Goal: Task Accomplishment & Management: Manage account settings

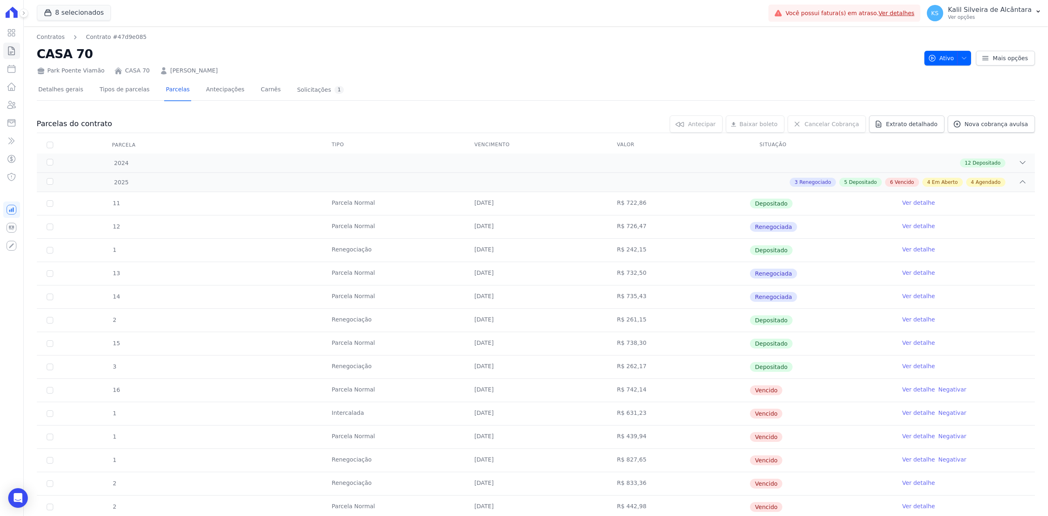
scroll to position [164, 0]
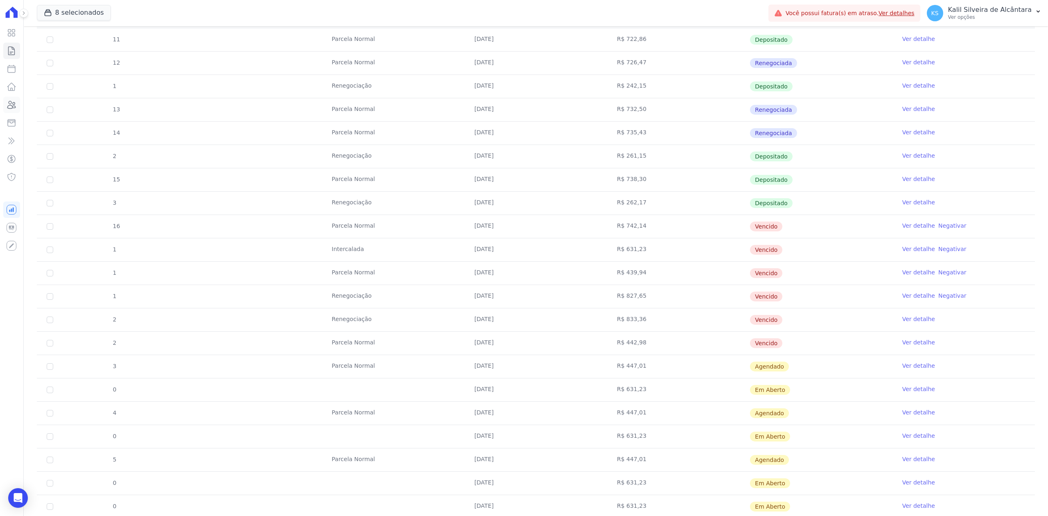
click at [15, 99] on link "Clientes" at bounding box center [11, 105] width 17 height 16
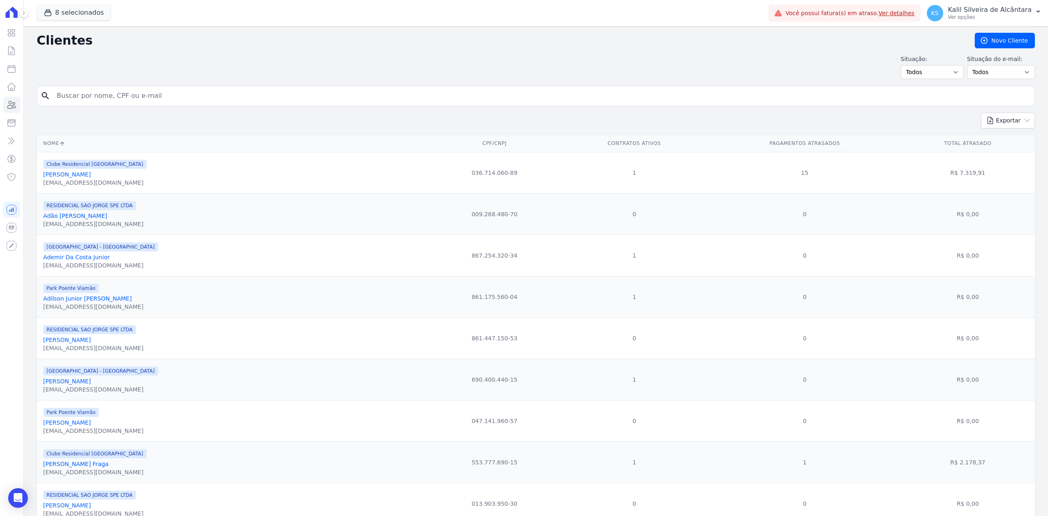
click at [92, 97] on input "search" at bounding box center [541, 96] width 979 height 16
type input "[PERSON_NAME]"
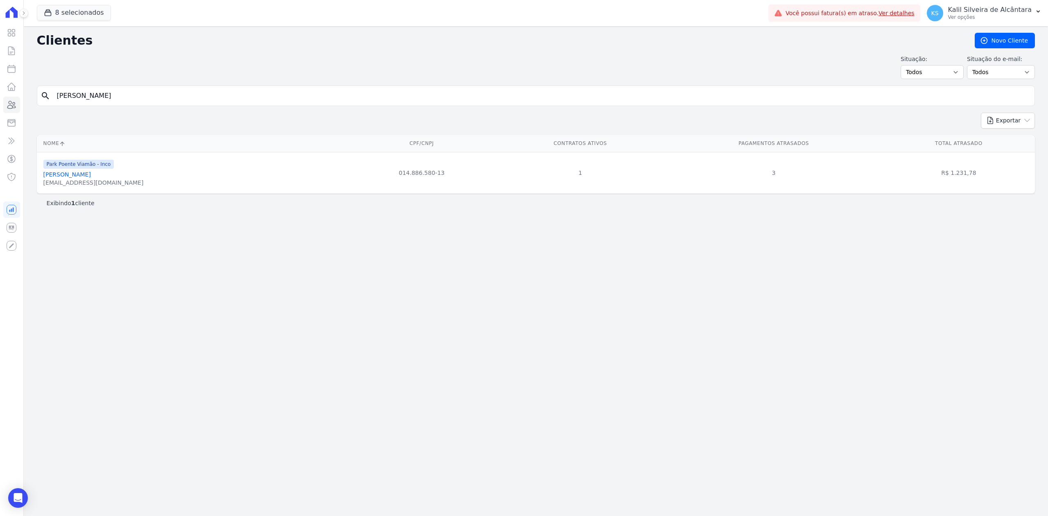
click at [92, 182] on div "[EMAIL_ADDRESS][DOMAIN_NAME]" at bounding box center [93, 182] width 100 height 8
click at [90, 174] on link "[PERSON_NAME]" at bounding box center [66, 174] width 47 height 7
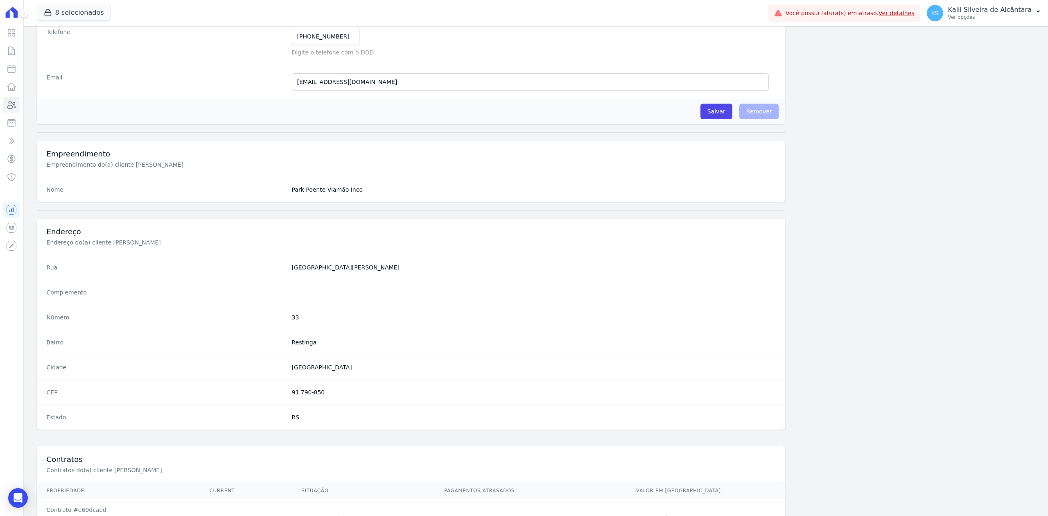
scroll to position [254, 0]
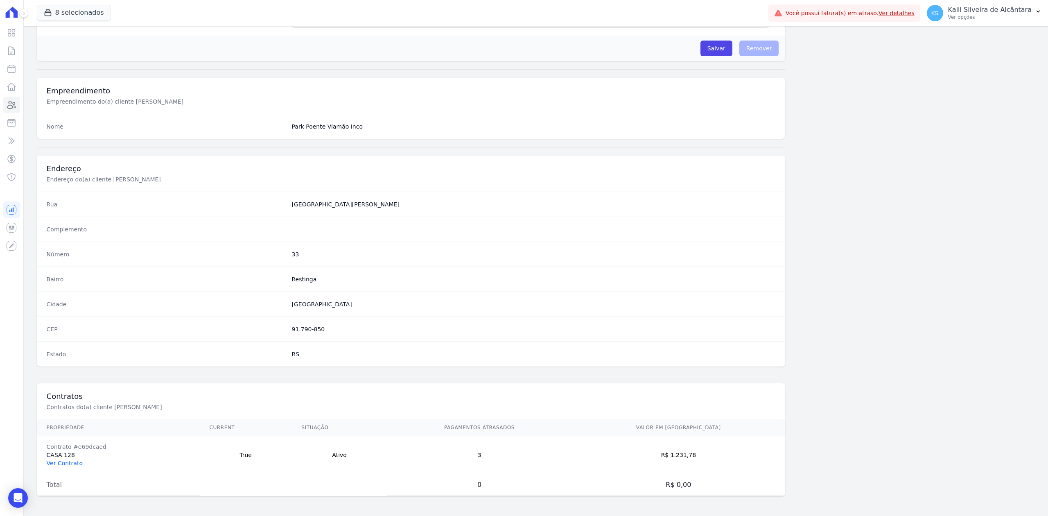
click at [72, 464] on link "Ver Contrato" at bounding box center [65, 463] width 36 height 7
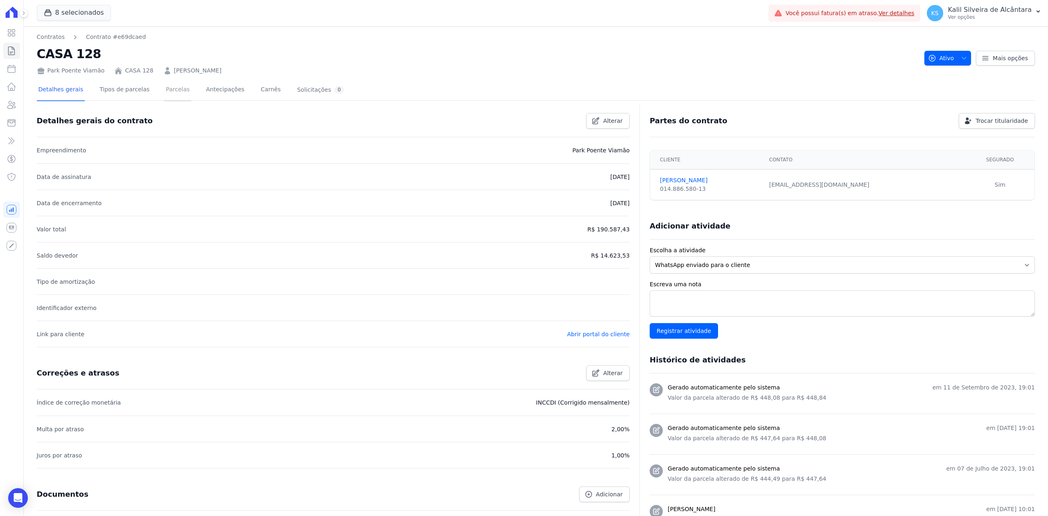
click at [164, 88] on link "Parcelas" at bounding box center [177, 90] width 27 height 22
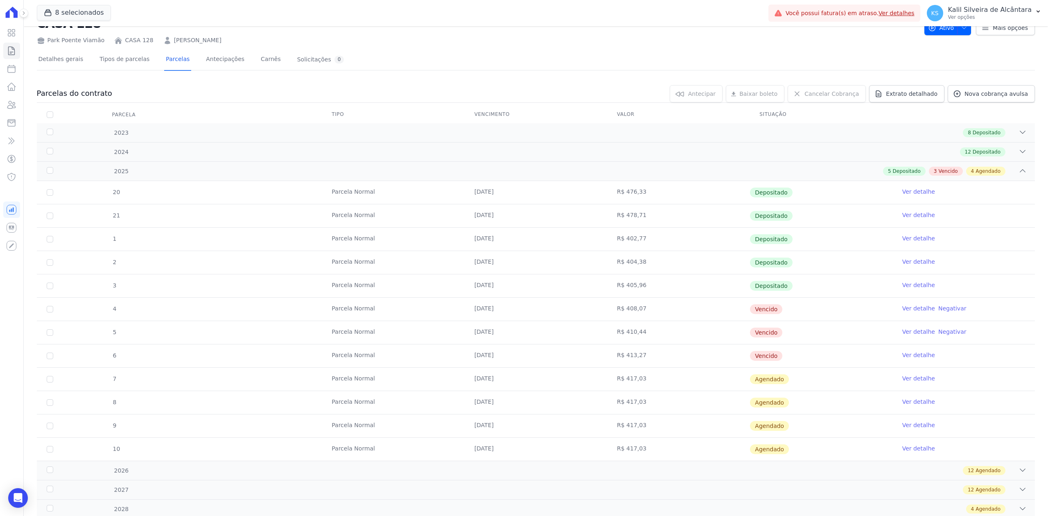
scroll to position [60, 0]
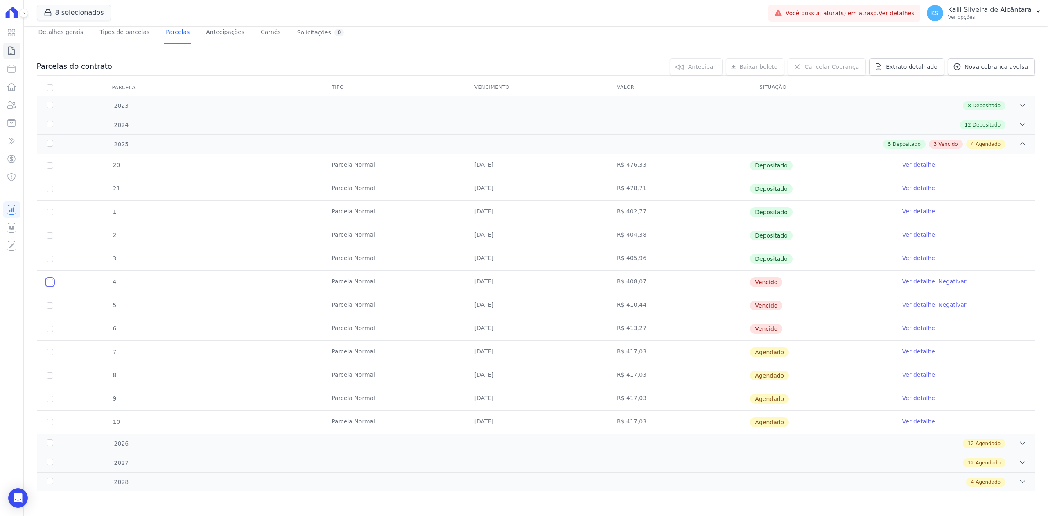
click at [51, 280] on input "checkbox" at bounding box center [50, 282] width 7 height 7
checkbox input "true"
click at [50, 303] on input "checkbox" at bounding box center [50, 305] width 7 height 7
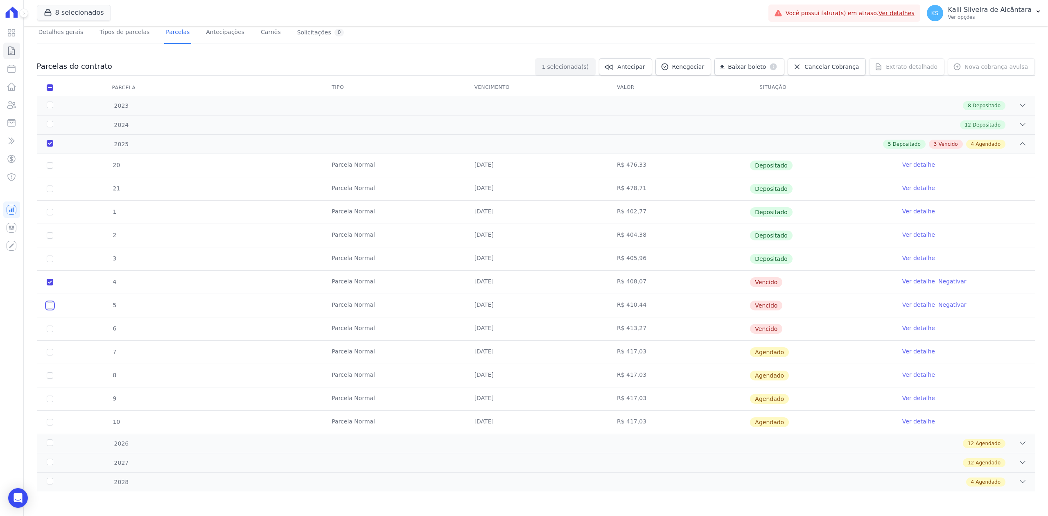
checkbox input "true"
click at [50, 331] on td "6" at bounding box center [50, 328] width 26 height 23
click at [46, 329] on td "6" at bounding box center [50, 328] width 26 height 23
click at [51, 328] on input "checkbox" at bounding box center [50, 328] width 7 height 7
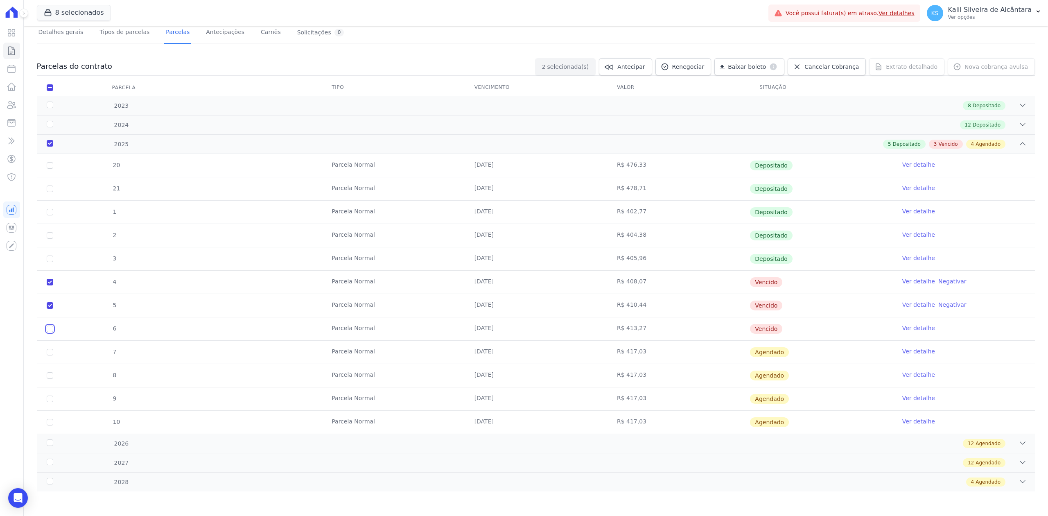
checkbox input "true"
drag, startPoint x: 61, startPoint y: 279, endPoint x: 855, endPoint y: 320, distance: 795.4
click at [855, 322] on tbody "20 [GEOGRAPHIC_DATA] [DATE] R$ 476,33 Depositado Ver detalhe 21 [GEOGRAPHIC_DAT…" at bounding box center [536, 294] width 998 height 280
click at [698, 63] on span "Renegociar" at bounding box center [688, 67] width 32 height 8
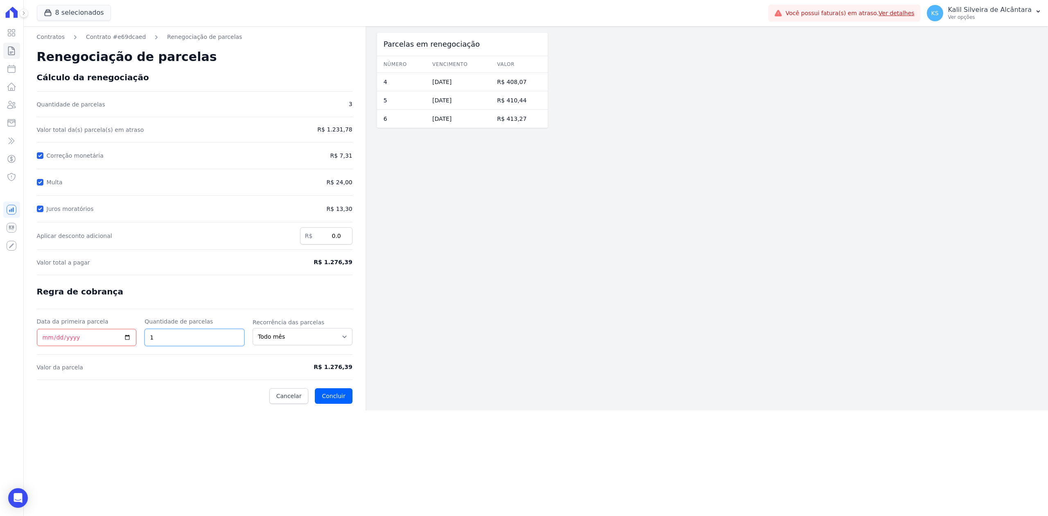
click at [238, 331] on input "1" at bounding box center [194, 337] width 100 height 17
click at [236, 336] on input "2" at bounding box center [194, 337] width 100 height 17
type input "3"
click at [236, 336] on input "3" at bounding box center [194, 337] width 100 height 17
click at [128, 337] on input "Data da primeira parcela" at bounding box center [87, 337] width 100 height 17
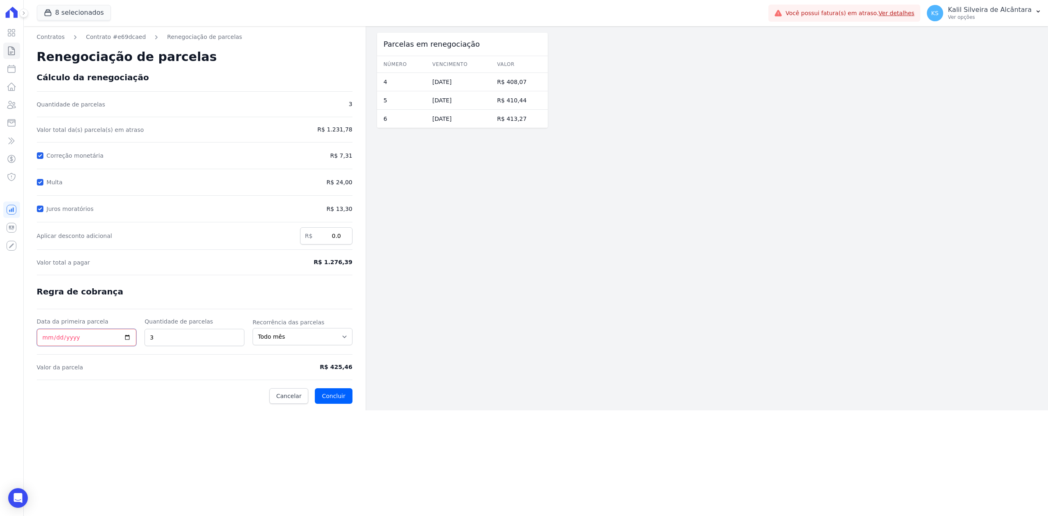
type input "[DATE]"
click at [327, 401] on button "Concluir" at bounding box center [333, 396] width 37 height 16
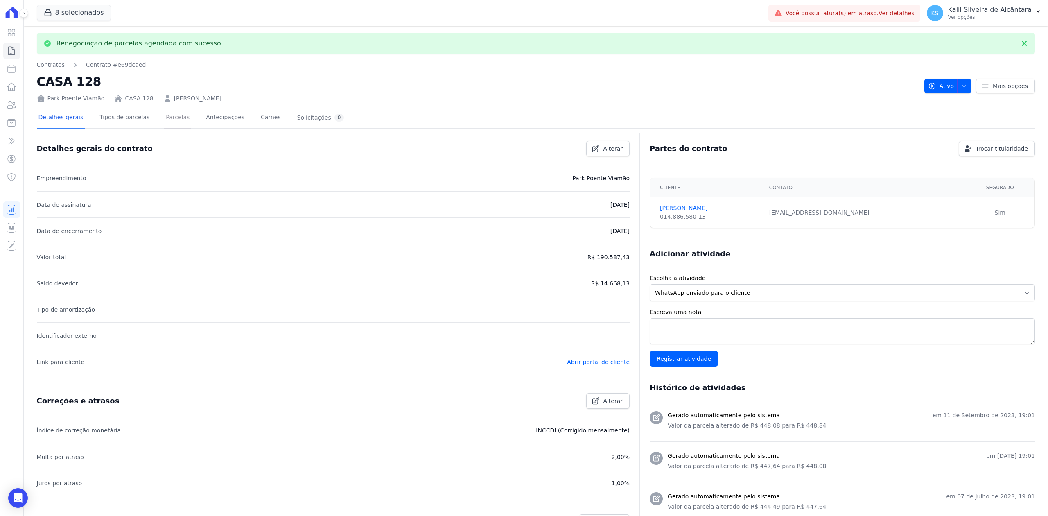
click at [165, 118] on link "Parcelas" at bounding box center [177, 118] width 27 height 22
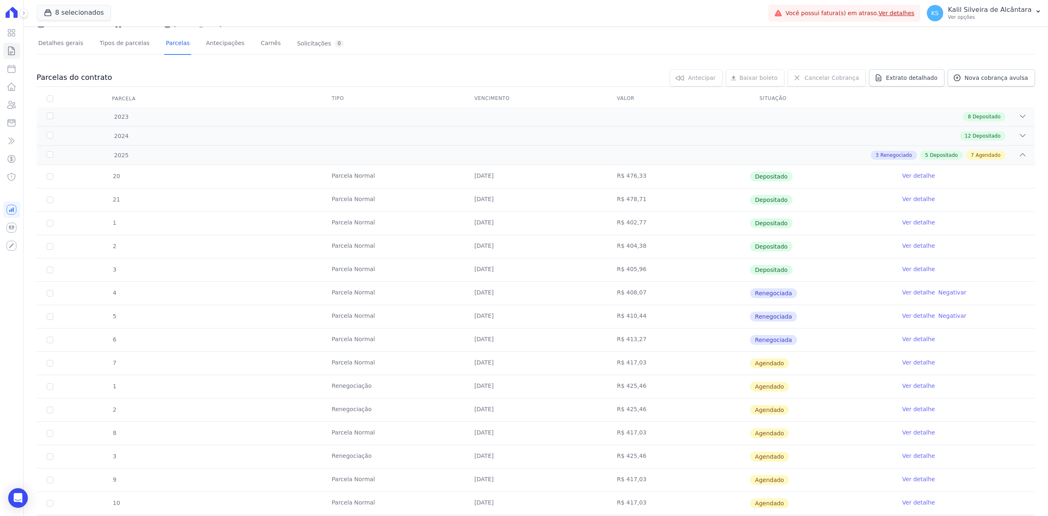
scroll to position [109, 0]
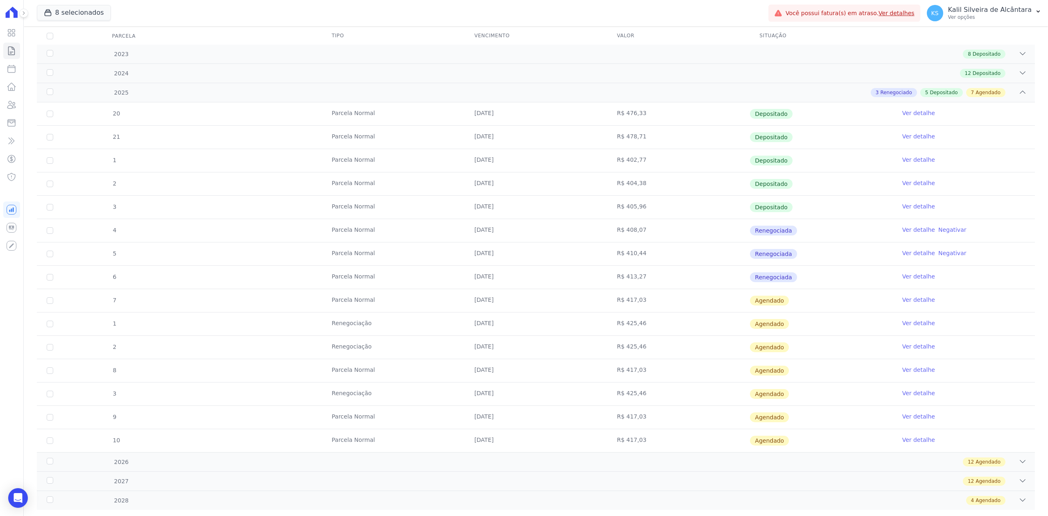
click at [903, 303] on link "Ver detalhe" at bounding box center [918, 299] width 33 height 8
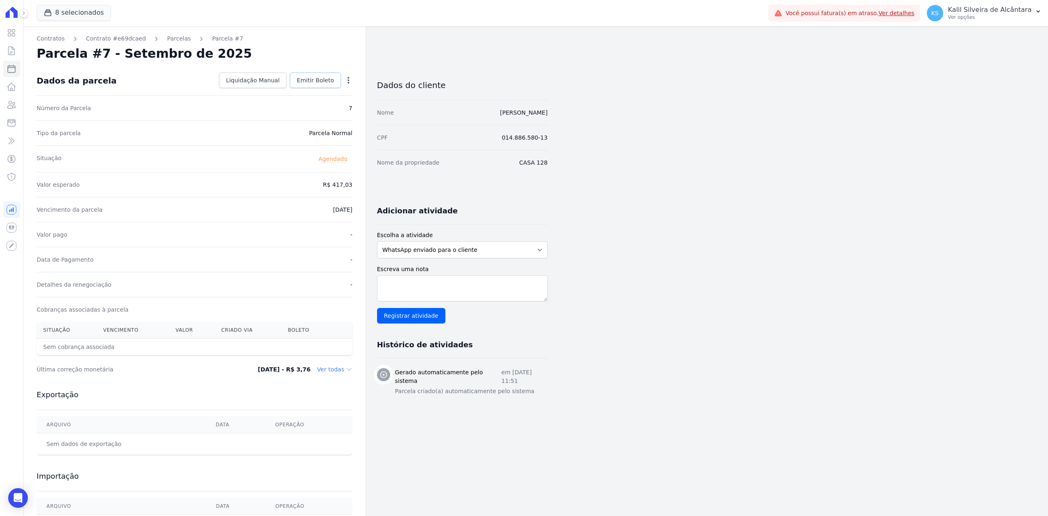
click at [326, 80] on span "Emitir Boleto" at bounding box center [315, 80] width 37 height 8
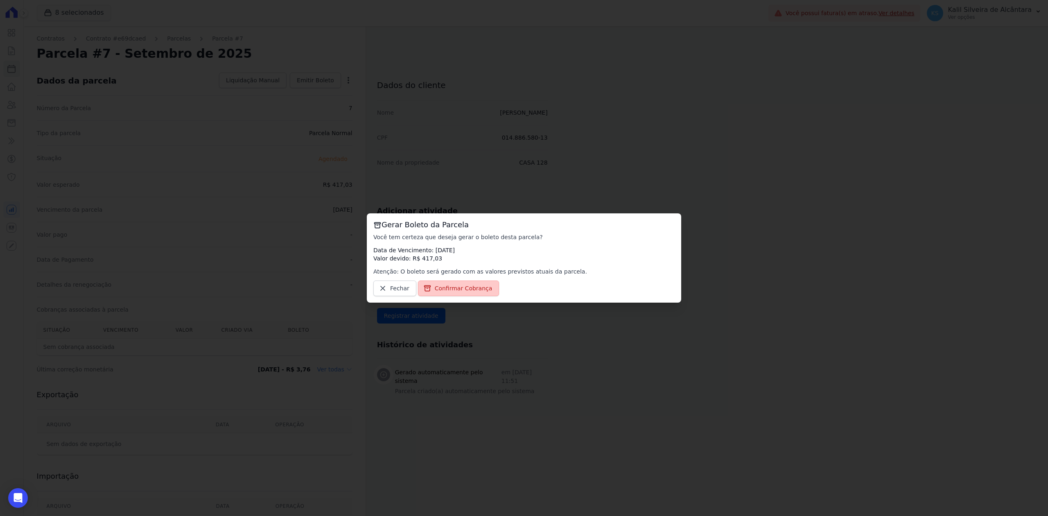
click at [427, 290] on icon at bounding box center [427, 287] width 6 height 5
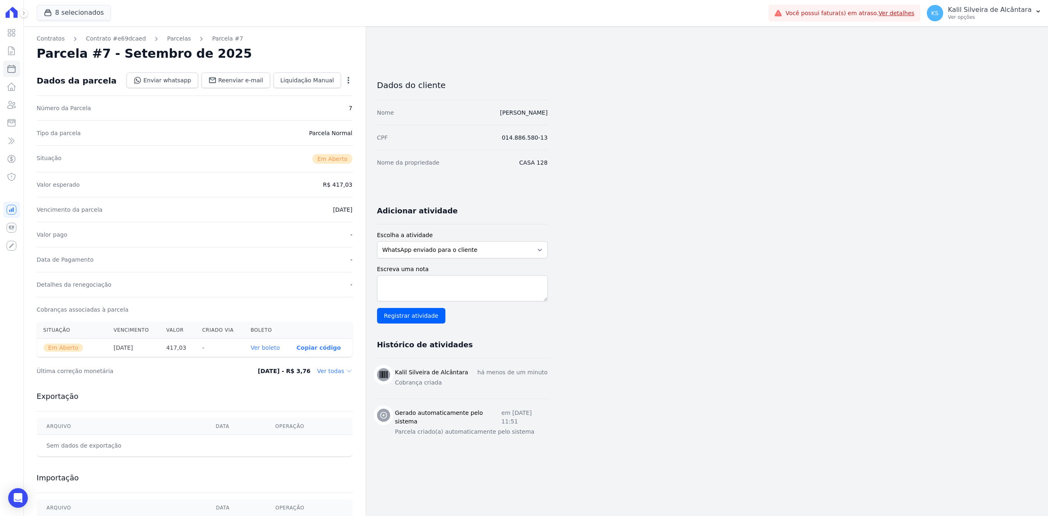
click at [265, 351] on link "Ver boleto" at bounding box center [264, 347] width 29 height 7
click at [174, 38] on link "Parcelas" at bounding box center [179, 38] width 24 height 9
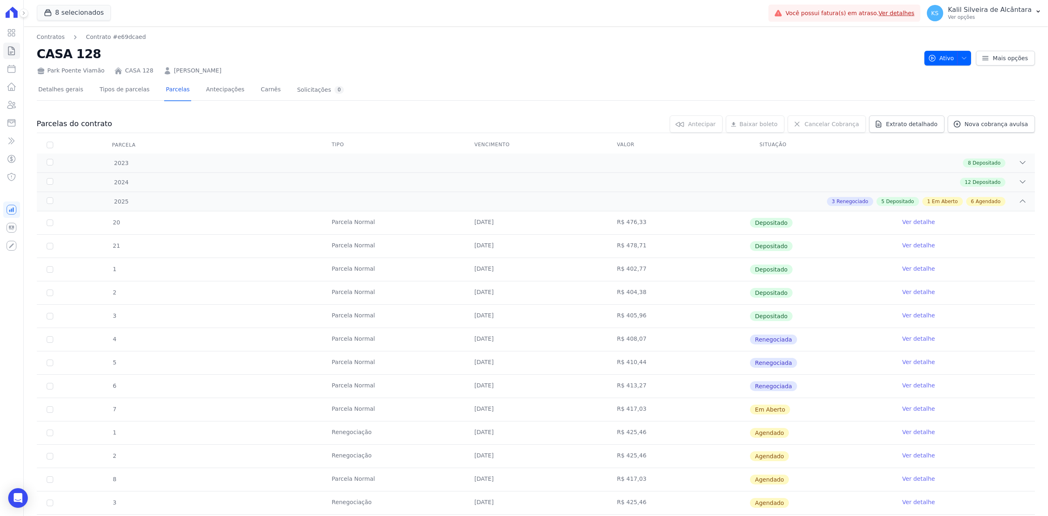
scroll to position [130, 0]
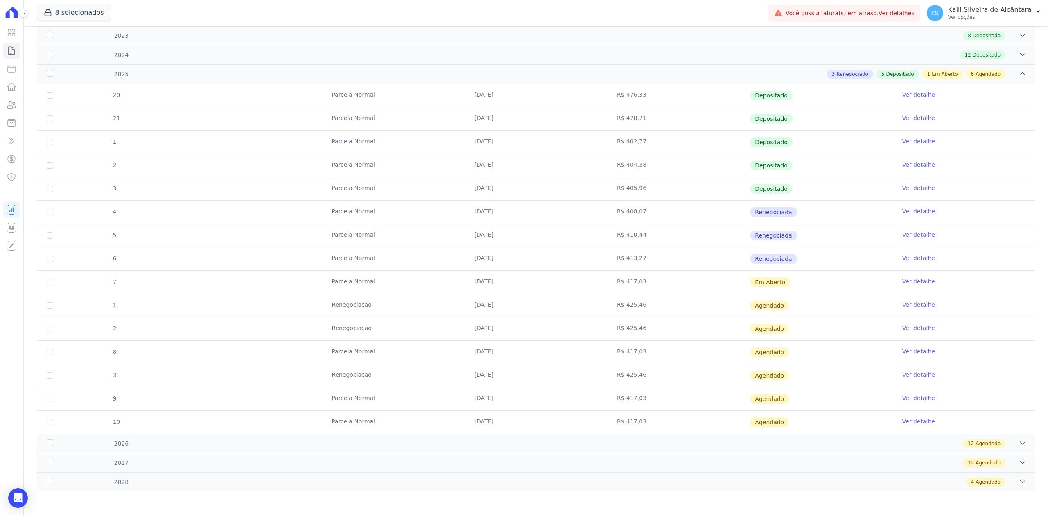
drag, startPoint x: 465, startPoint y: 282, endPoint x: 665, endPoint y: 290, distance: 200.7
click at [665, 290] on tr "7 [GEOGRAPHIC_DATA] [DATE] R$ 417,03 Em [GEOGRAPHIC_DATA] Ver detalhe" at bounding box center [536, 281] width 998 height 23
drag, startPoint x: 467, startPoint y: 303, endPoint x: 652, endPoint y: 316, distance: 185.4
click at [652, 316] on tbody "20 [GEOGRAPHIC_DATA] [DATE] R$ 476,33 Depositado Ver detalhe 21 [GEOGRAPHIC_DAT…" at bounding box center [536, 259] width 998 height 350
click at [906, 327] on link "Ver detalhe" at bounding box center [918, 328] width 33 height 8
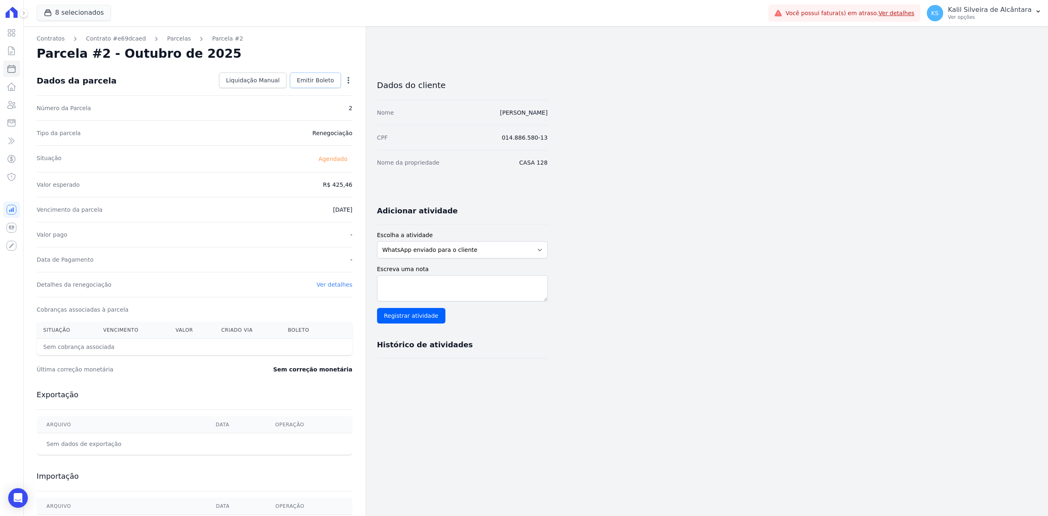
click at [335, 82] on link "Emitir Boleto" at bounding box center [315, 80] width 51 height 16
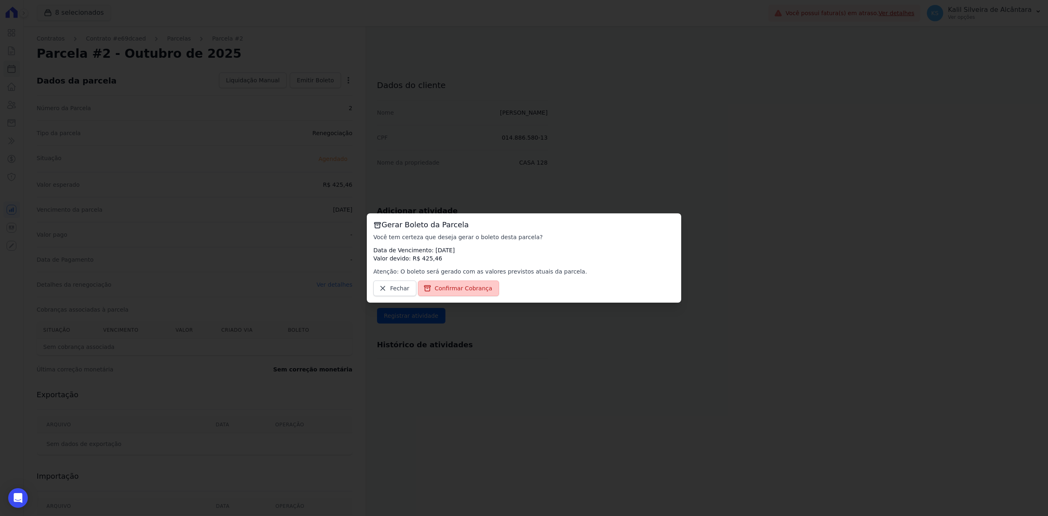
click at [456, 285] on span "Confirmar Cobrança" at bounding box center [464, 288] width 58 height 8
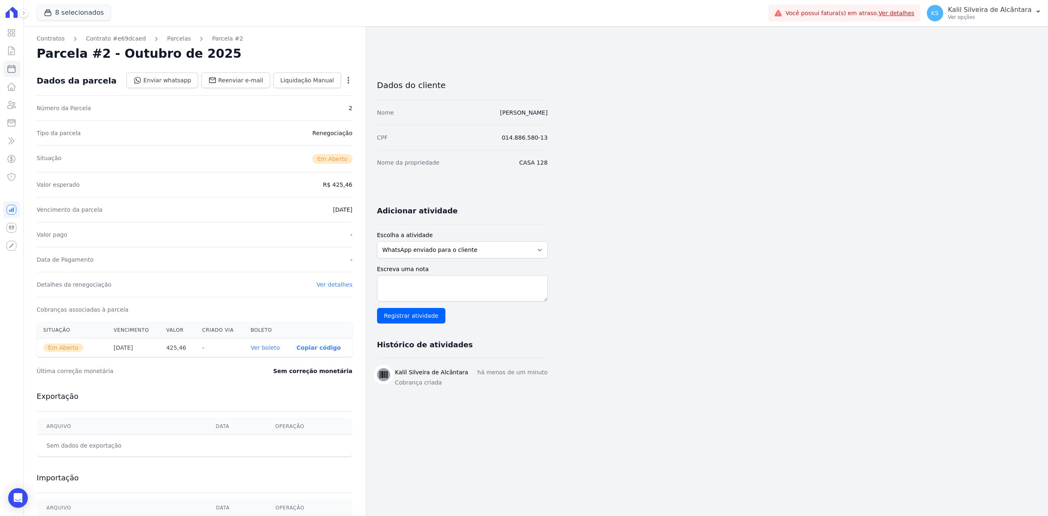
click at [278, 349] on link "Ver boleto" at bounding box center [264, 347] width 29 height 7
click at [170, 40] on link "Parcelas" at bounding box center [179, 38] width 24 height 9
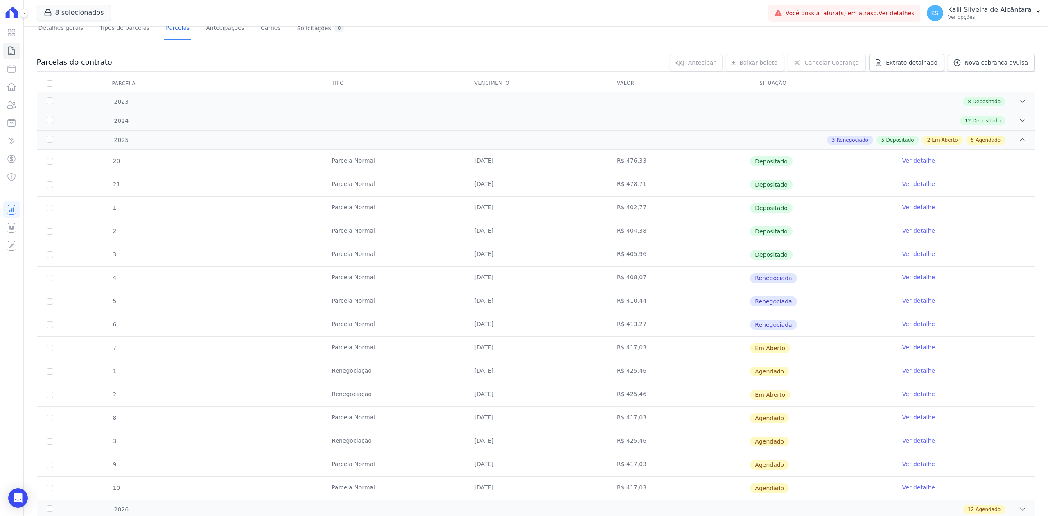
scroll to position [130, 0]
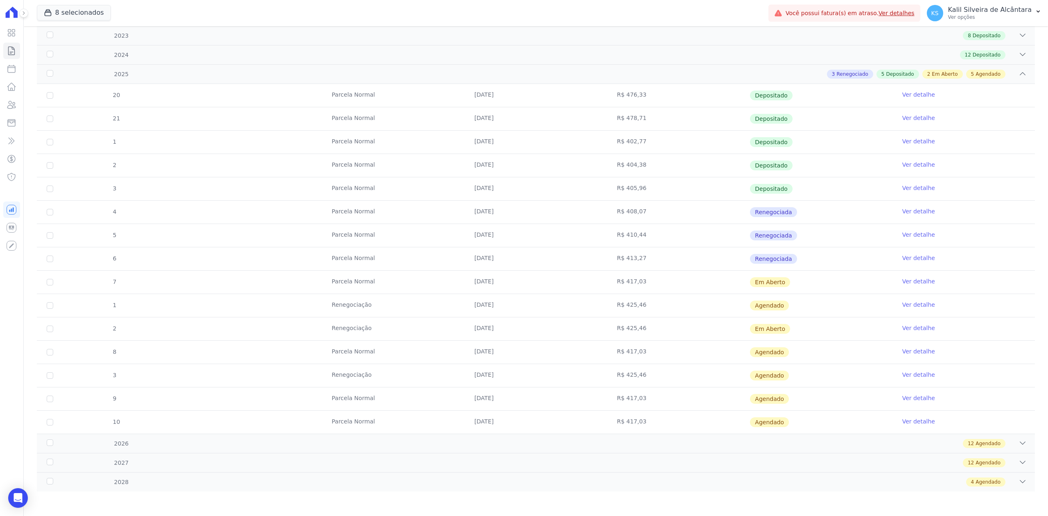
drag, startPoint x: 349, startPoint y: 276, endPoint x: 768, endPoint y: 282, distance: 419.1
click at [768, 282] on tr "7 [GEOGRAPHIC_DATA] [DATE] R$ 417,03 Em [GEOGRAPHIC_DATA] Ver detalhe" at bounding box center [536, 281] width 998 height 23
drag, startPoint x: 415, startPoint y: 303, endPoint x: 765, endPoint y: 303, distance: 350.3
click at [765, 303] on tr "1 Renegociação [DATE] R$ 425,46 [GEOGRAPHIC_DATA] Ver detalhe" at bounding box center [536, 304] width 998 height 23
drag, startPoint x: 367, startPoint y: 330, endPoint x: 713, endPoint y: 332, distance: 346.2
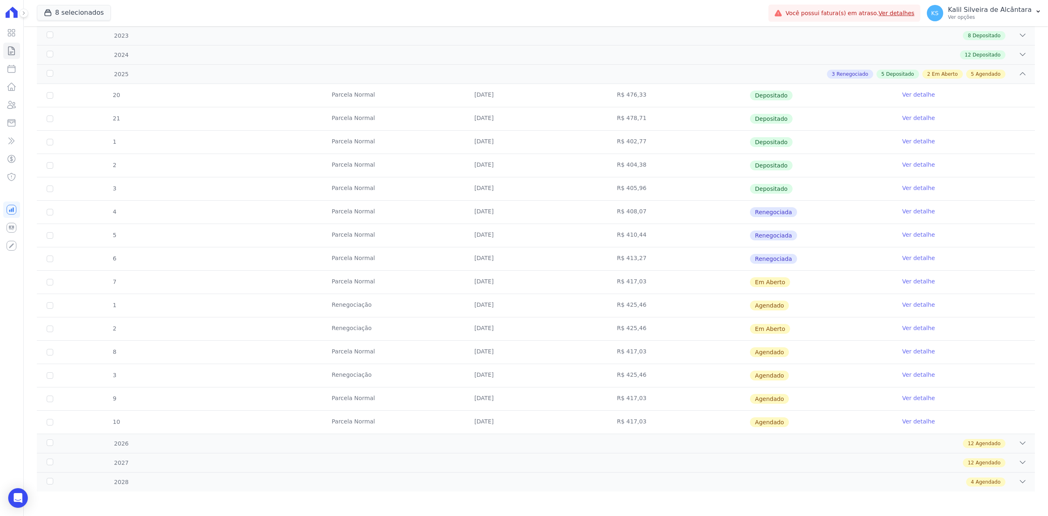
click at [713, 332] on tr "2 Renegociação [DATE] R$ 425,46 Em [GEOGRAPHIC_DATA] Ver detalhe" at bounding box center [536, 328] width 998 height 23
drag, startPoint x: 374, startPoint y: 376, endPoint x: 783, endPoint y: 380, distance: 409.3
click at [783, 380] on tr "3 Renegociação [DATE] R$ 425,46 [GEOGRAPHIC_DATA] Ver detalhe" at bounding box center [536, 374] width 998 height 23
click at [906, 373] on link "Ver detalhe" at bounding box center [918, 374] width 33 height 8
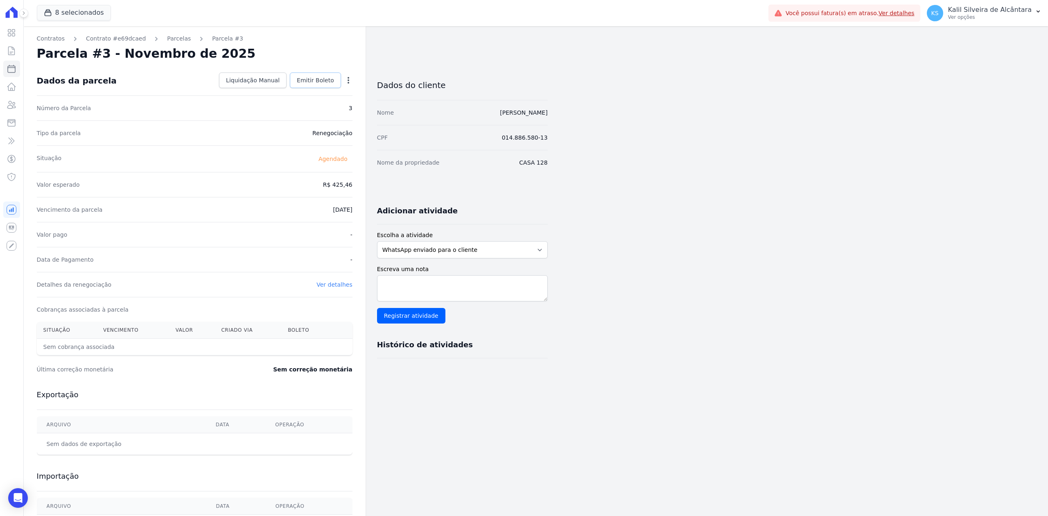
click at [330, 83] on span "Emitir Boleto" at bounding box center [315, 80] width 37 height 8
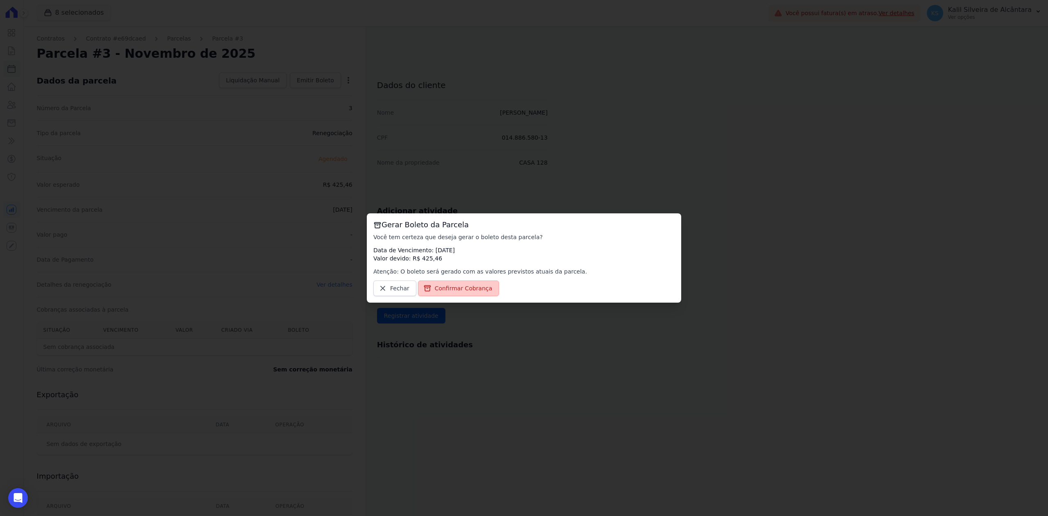
click at [483, 287] on span "Confirmar Cobrança" at bounding box center [464, 288] width 58 height 8
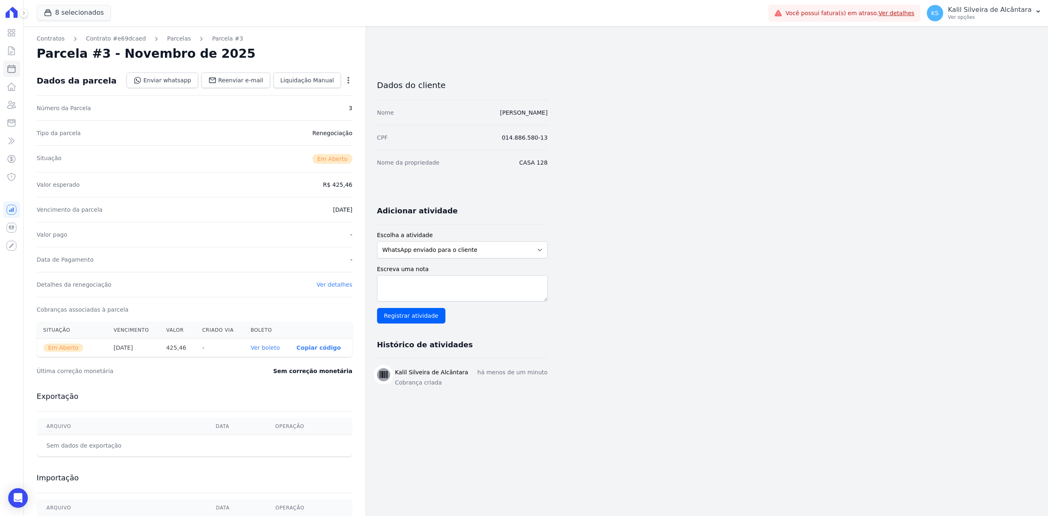
click at [270, 349] on link "Ver boleto" at bounding box center [264, 347] width 29 height 7
click at [167, 41] on link "Parcelas" at bounding box center [179, 38] width 24 height 9
click at [11, 102] on icon at bounding box center [12, 105] width 10 height 10
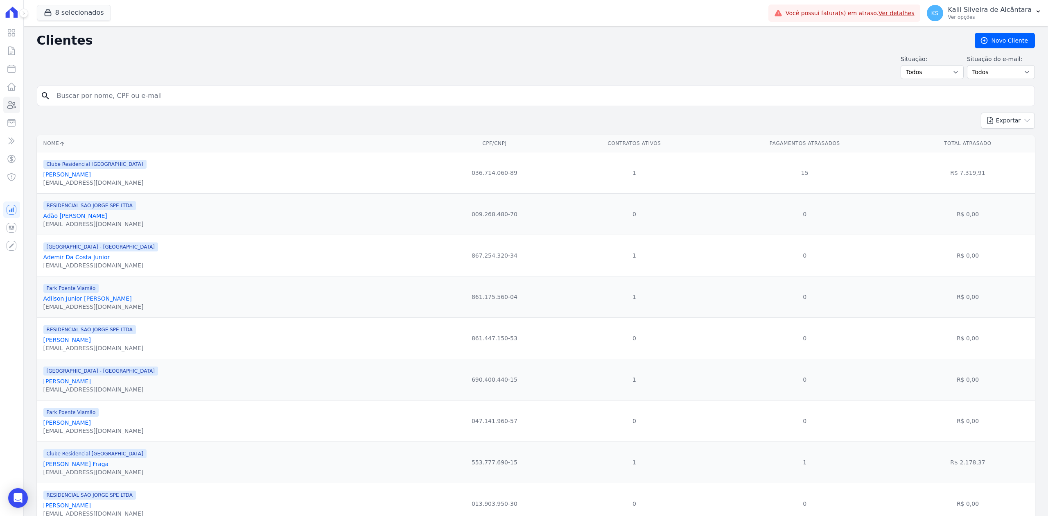
click at [159, 99] on input "search" at bounding box center [541, 96] width 979 height 16
type input "[PERSON_NAME]"
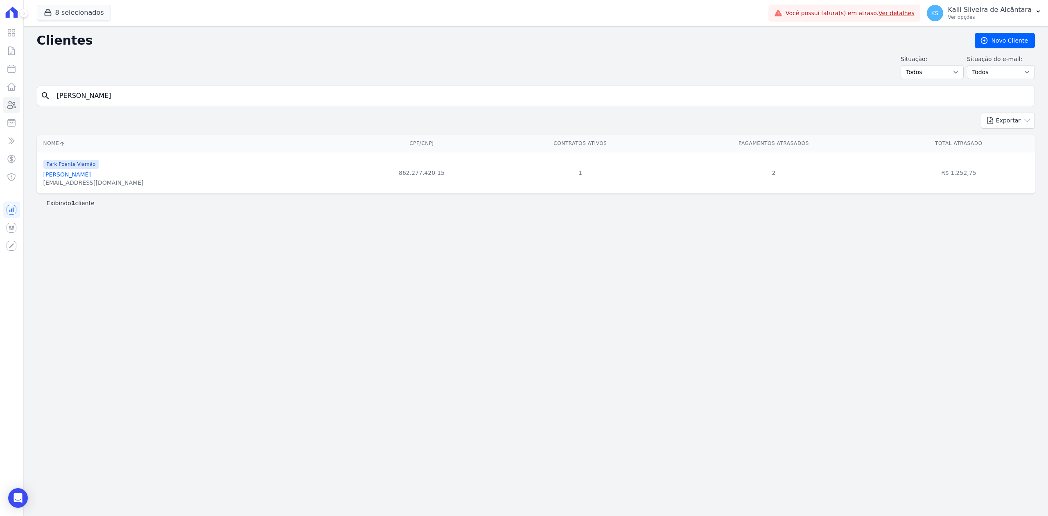
click at [91, 177] on link "[PERSON_NAME]" at bounding box center [66, 174] width 47 height 7
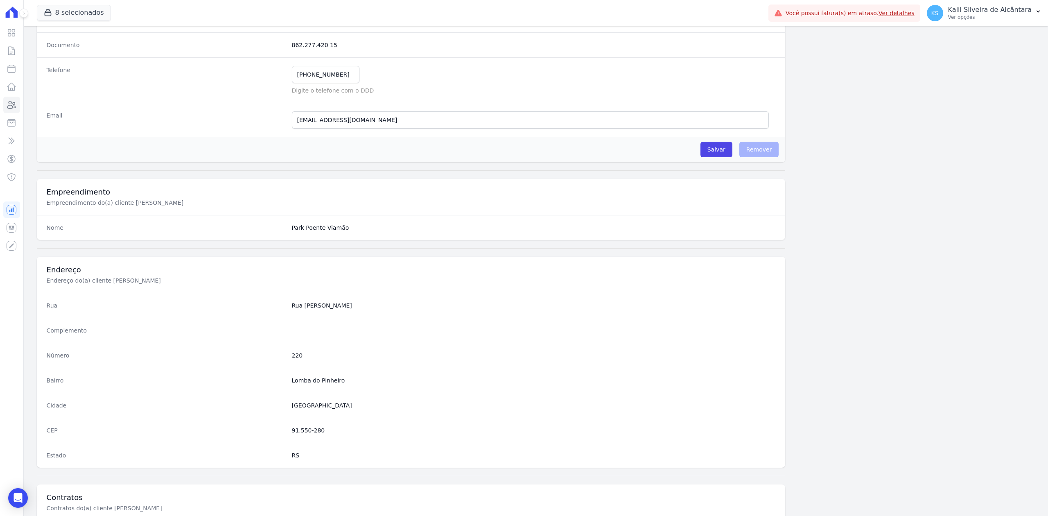
scroll to position [254, 0]
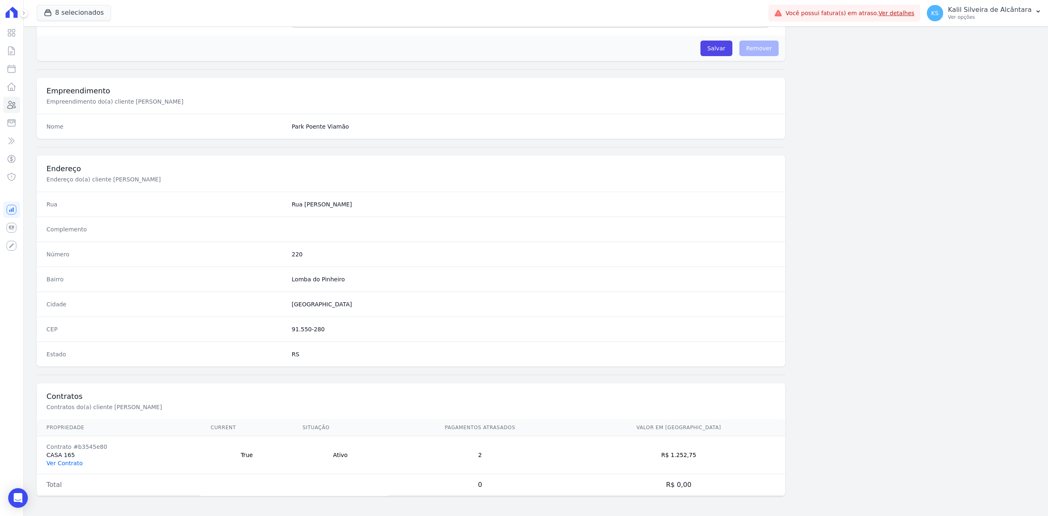
click at [56, 464] on link "Ver Contrato" at bounding box center [65, 463] width 36 height 7
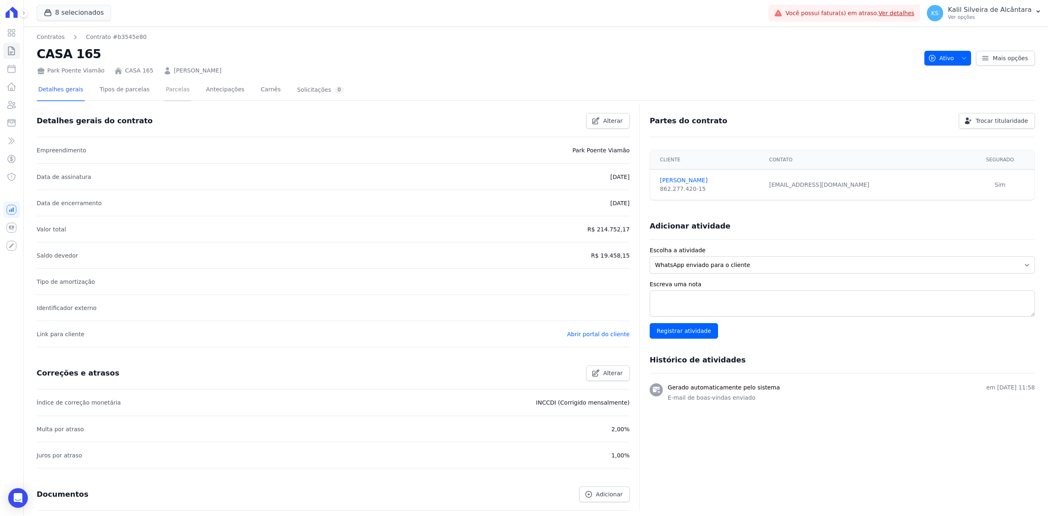
click at [164, 93] on link "Parcelas" at bounding box center [177, 90] width 27 height 22
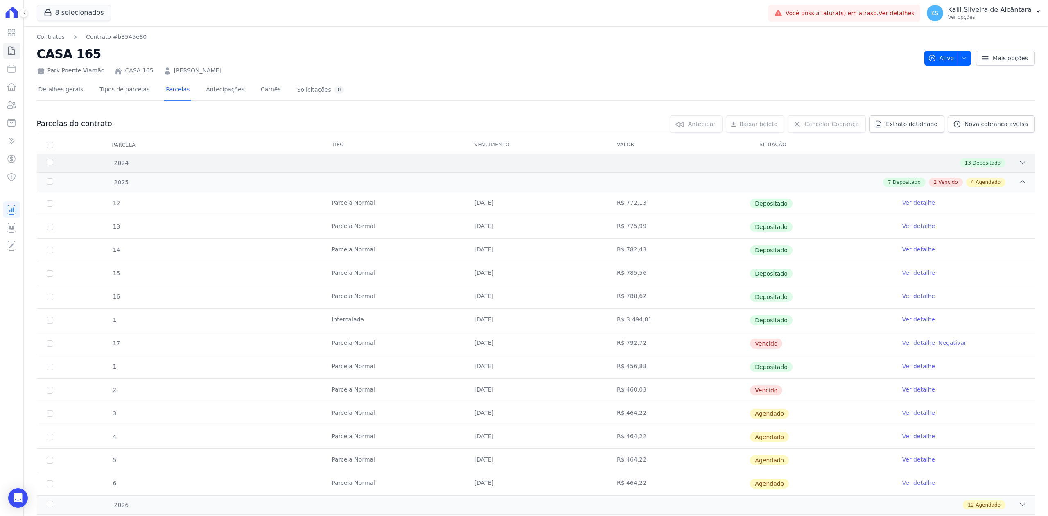
click at [999, 169] on div "2024 13 Depositado" at bounding box center [536, 162] width 998 height 19
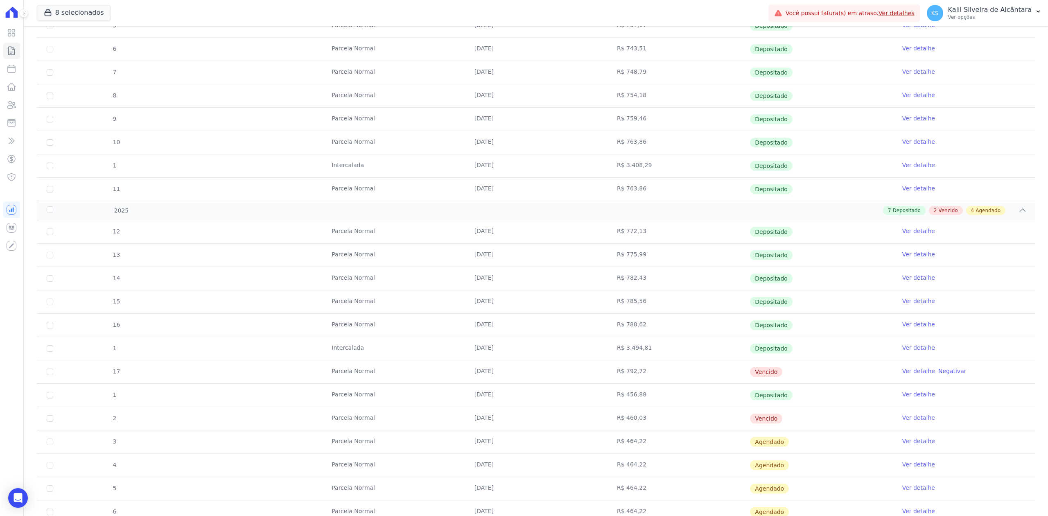
scroll to position [369, 0]
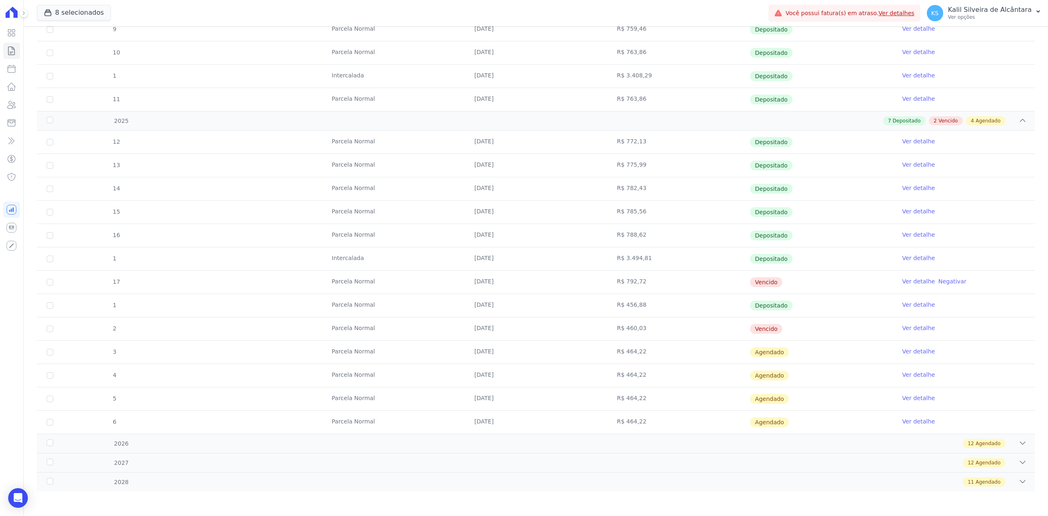
drag, startPoint x: 801, startPoint y: 275, endPoint x: 47, endPoint y: 279, distance: 754.3
click at [47, 280] on tr "17 [GEOGRAPHIC_DATA] [DATE] R$ 792,72 [GEOGRAPHIC_DATA] Ver detalhe Negativar" at bounding box center [536, 281] width 998 height 23
click at [47, 279] on input "checkbox" at bounding box center [50, 282] width 7 height 7
checkbox input "true"
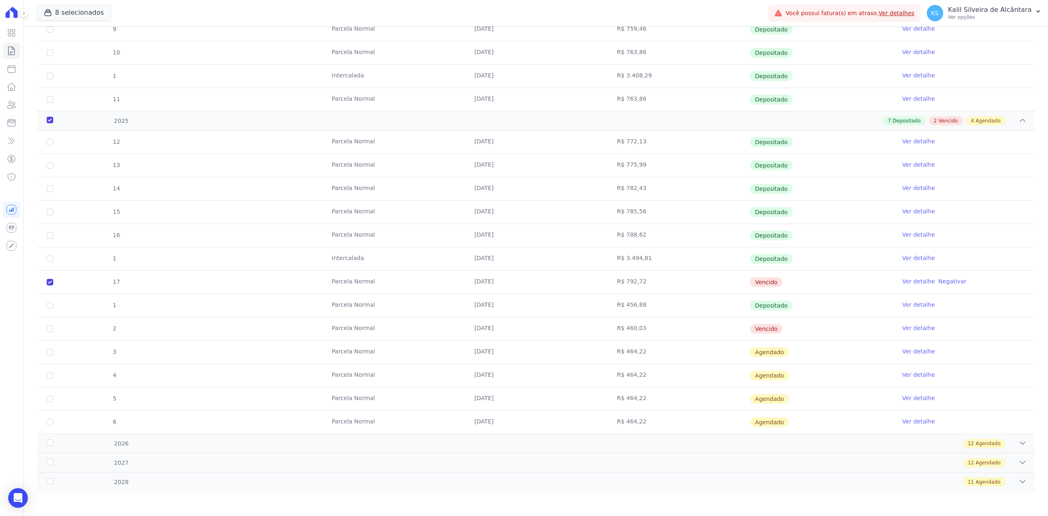
checkbox input "true"
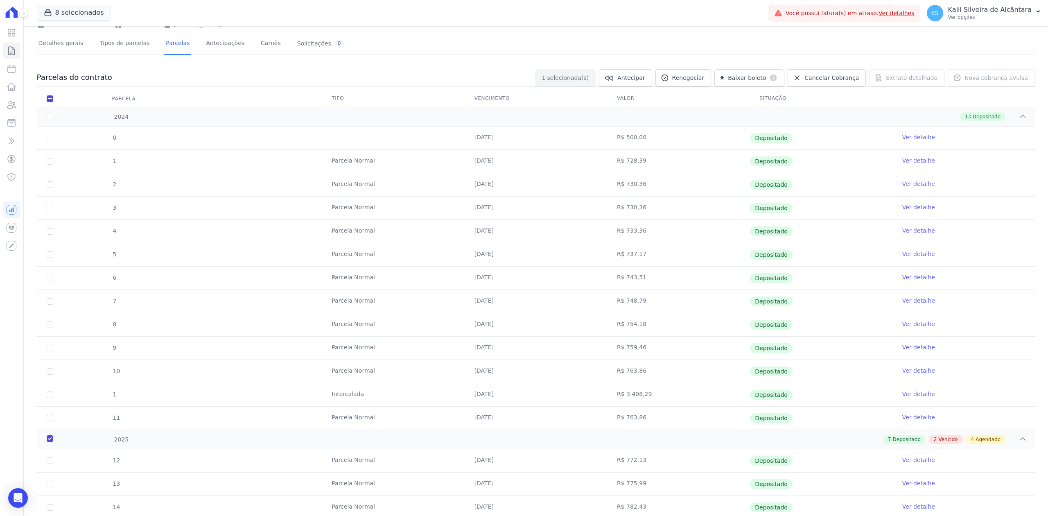
scroll to position [0, 0]
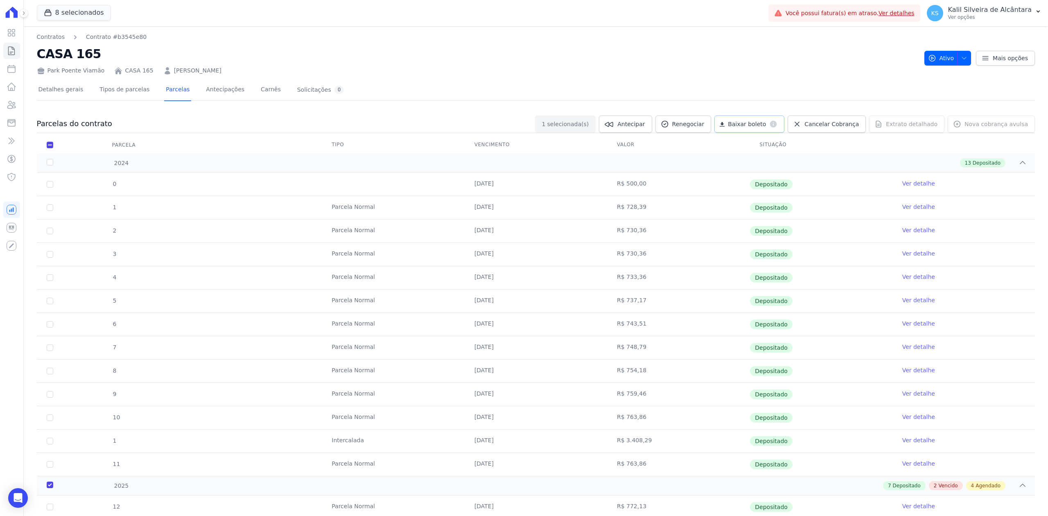
click at [738, 124] on link "Baixar boleto default" at bounding box center [749, 123] width 70 height 17
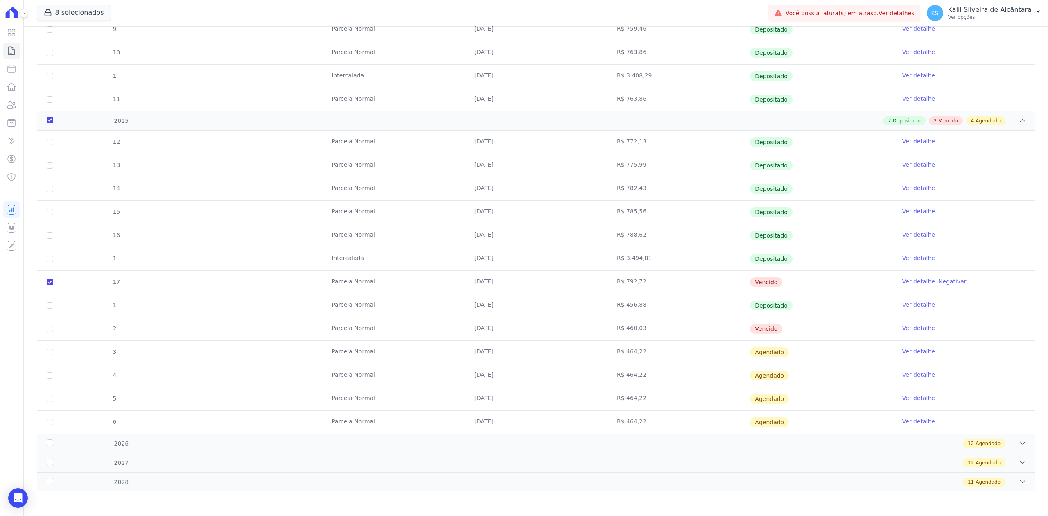
scroll to position [369, 0]
drag, startPoint x: 821, startPoint y: 330, endPoint x: 45, endPoint y: 331, distance: 776.4
click at [45, 331] on tr "2 [GEOGRAPHIC_DATA] [DATE] R$ 460,03 [GEOGRAPHIC_DATA] Ver detalhe" at bounding box center [536, 328] width 998 height 23
click at [51, 327] on input "checkbox" at bounding box center [50, 328] width 7 height 7
checkbox input "true"
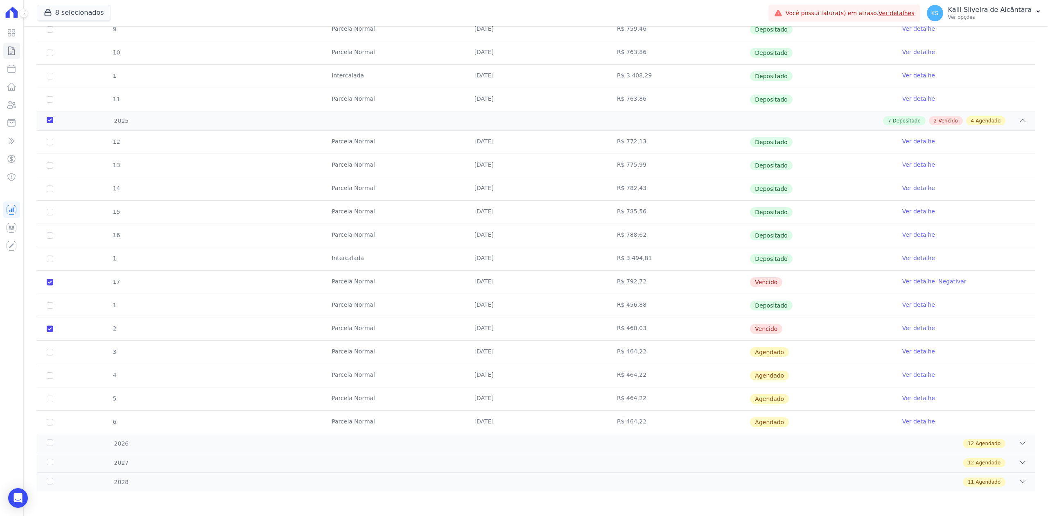
checkbox input "true"
click at [48, 279] on input "checkbox" at bounding box center [50, 282] width 7 height 7
checkbox input "false"
checkbox input "true"
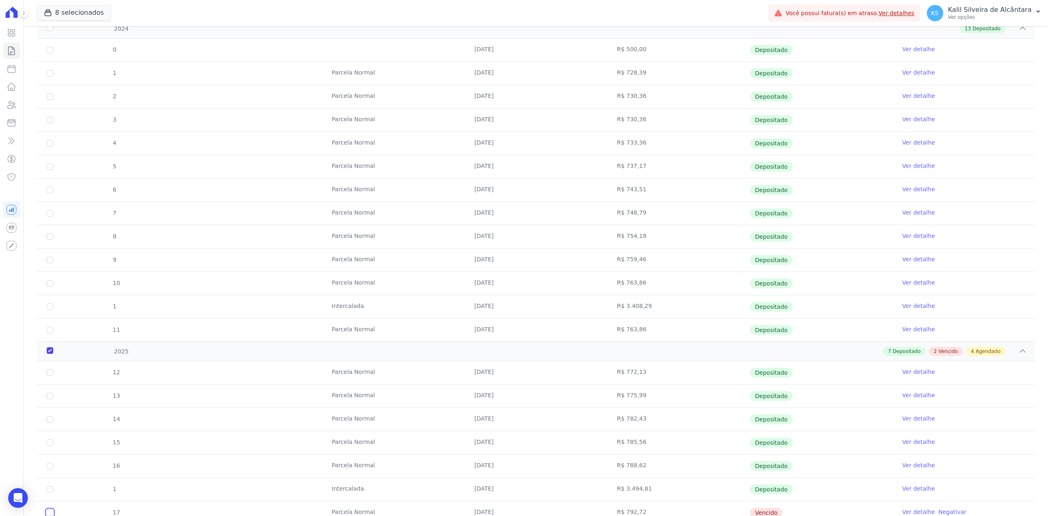
scroll to position [0, 0]
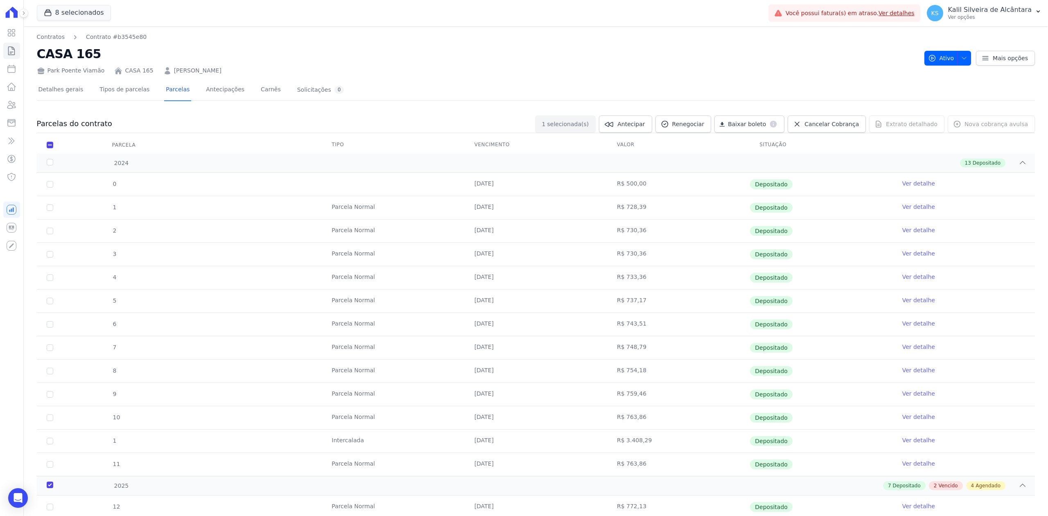
click at [737, 123] on div "Baixar boleto default" at bounding box center [749, 123] width 70 height 17
click at [622, 40] on nav "Contratos Contrato #b3545e80" at bounding box center [477, 37] width 881 height 9
click at [740, 124] on div "Baixar boleto default" at bounding box center [749, 123] width 70 height 17
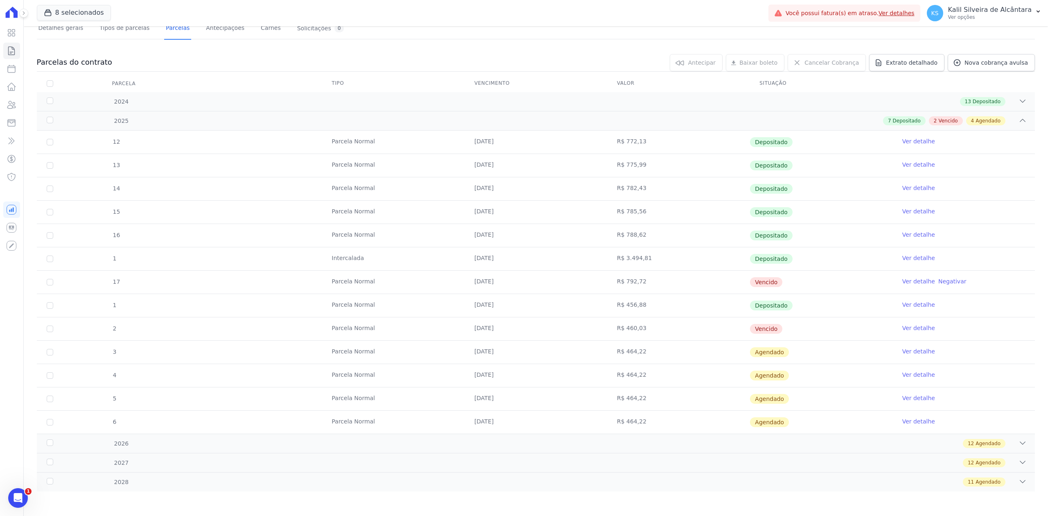
drag, startPoint x: 803, startPoint y: 331, endPoint x: 69, endPoint y: 322, distance: 733.9
click at [69, 322] on tr "2 [GEOGRAPHIC_DATA] [DATE] R$ 460,03 [GEOGRAPHIC_DATA] Ver detalhe" at bounding box center [536, 328] width 998 height 23
click at [50, 329] on input "checkbox" at bounding box center [50, 328] width 7 height 7
checkbox input "true"
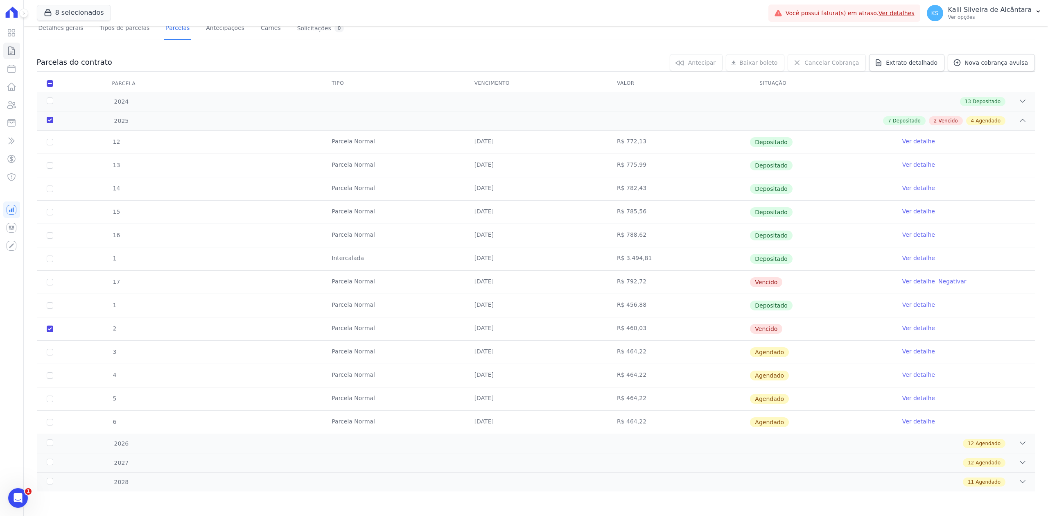
checkbox input "true"
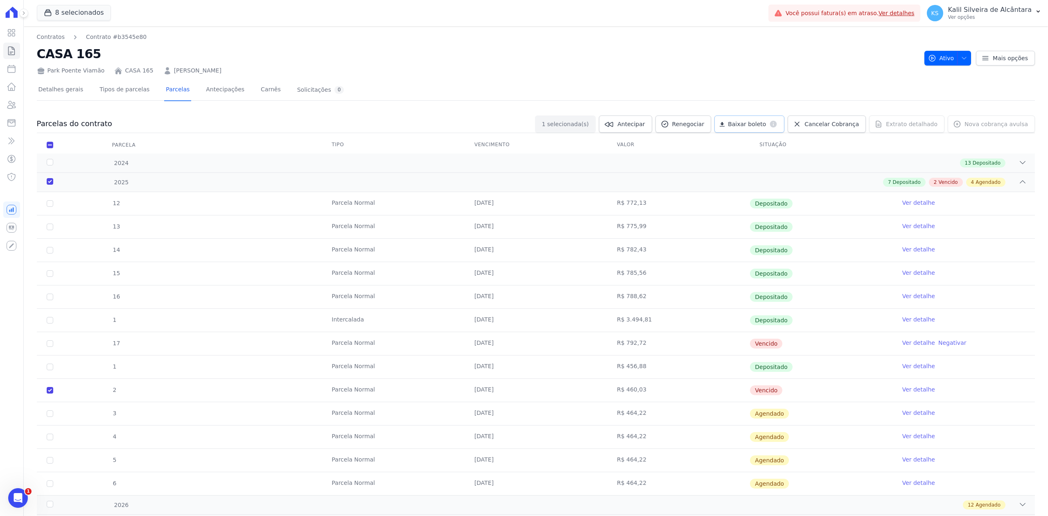
click at [747, 123] on span "Baixar boleto" at bounding box center [747, 124] width 38 height 8
